Goal: Find specific page/section: Find specific page/section

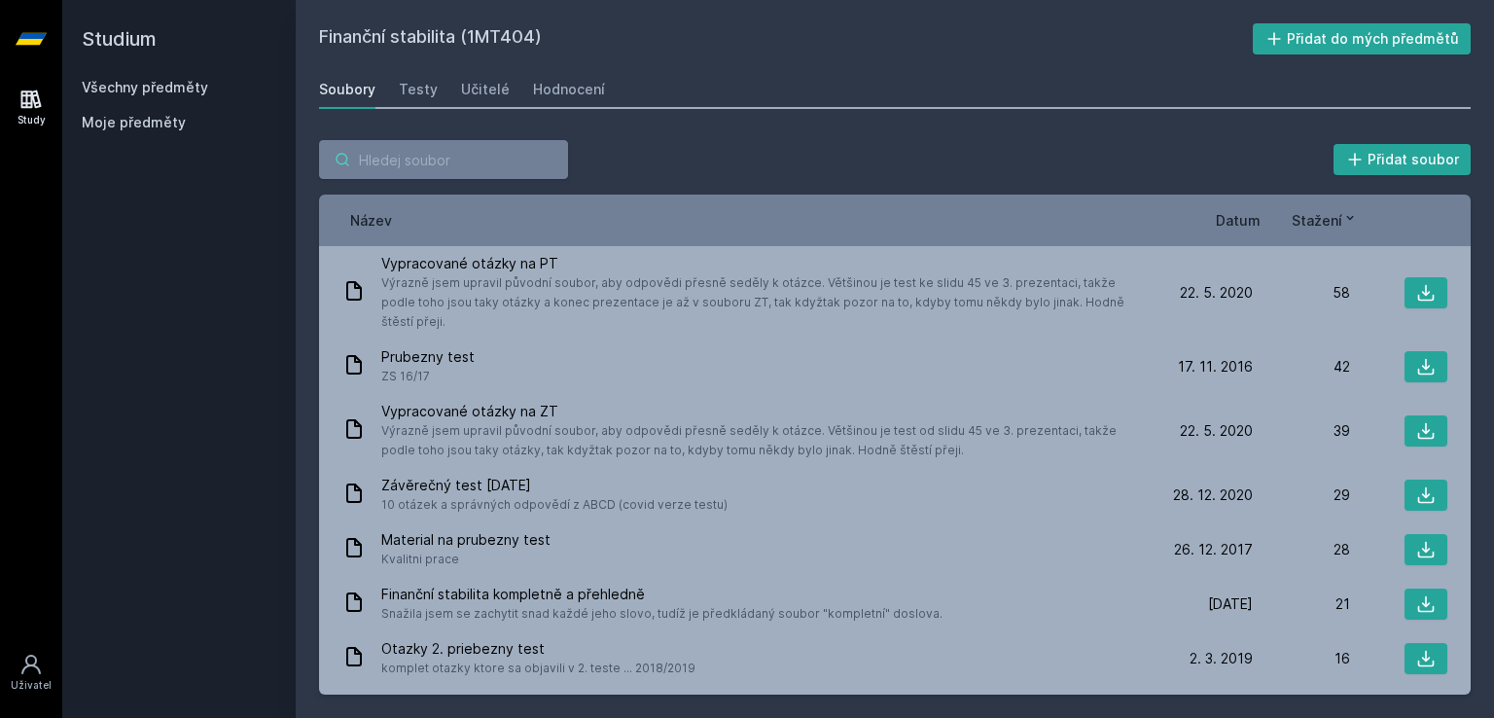
click at [399, 155] on input "search" at bounding box center [443, 159] width 249 height 39
click at [144, 90] on link "Všechny předměty" at bounding box center [145, 87] width 126 height 17
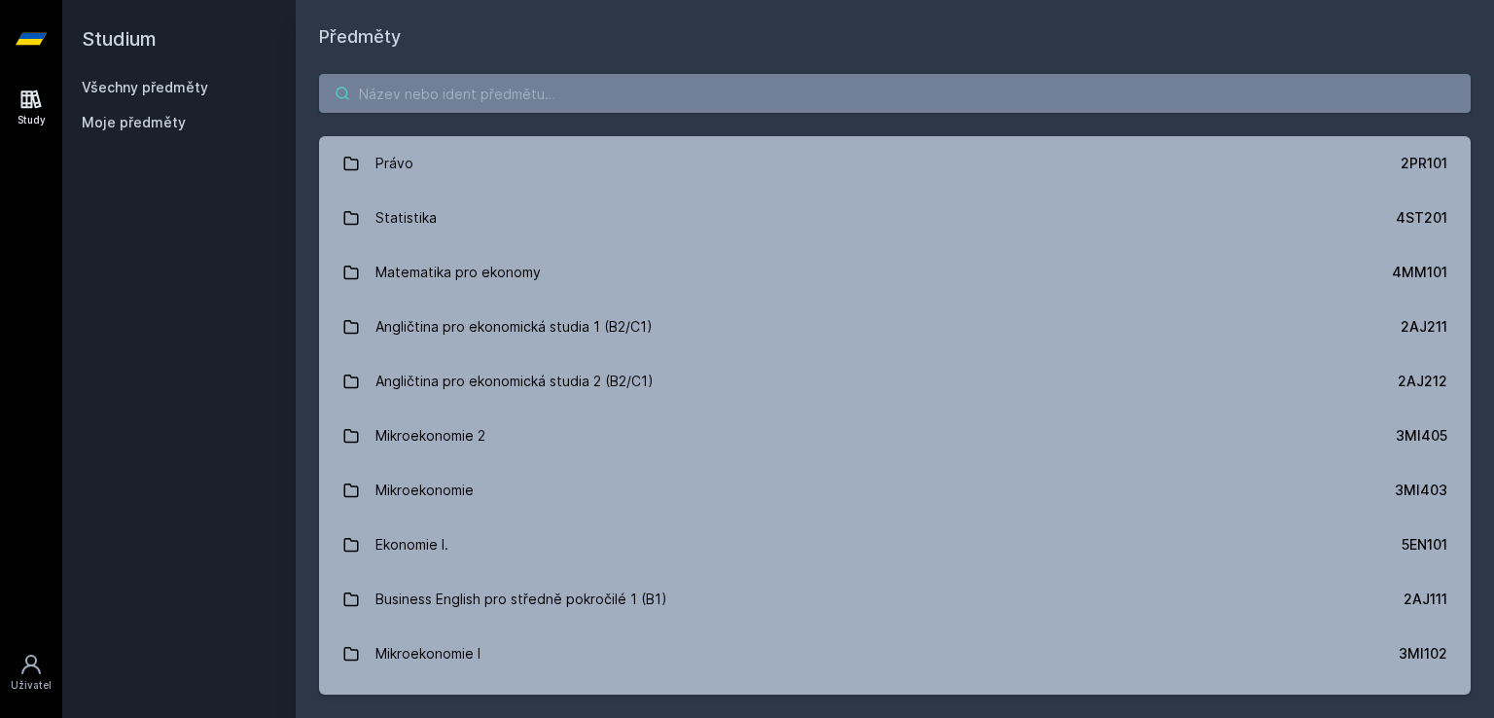
click at [447, 106] on input "search" at bounding box center [895, 93] width 1152 height 39
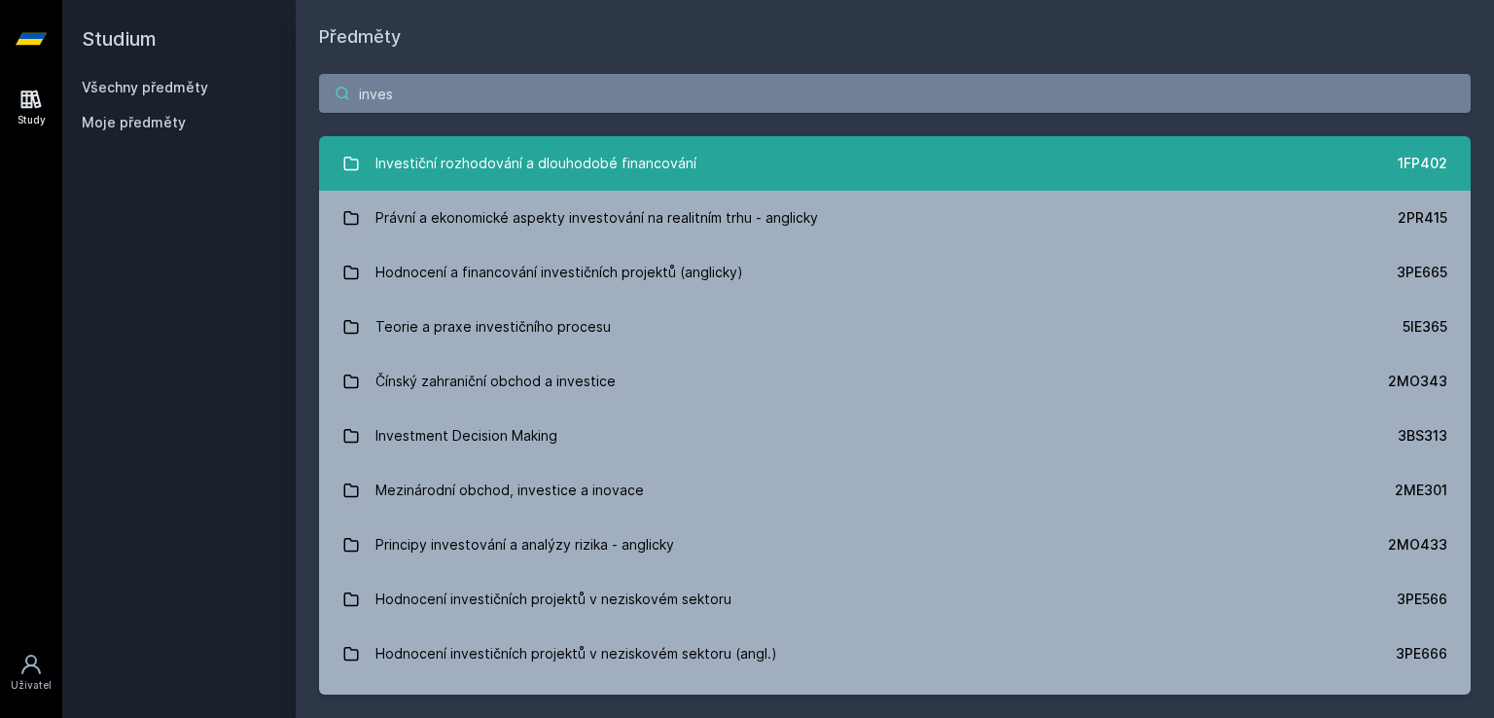
type input "inves"
click at [773, 147] on link "Investiční rozhodování a dlouhodobé financování 1FP402" at bounding box center [895, 163] width 1152 height 54
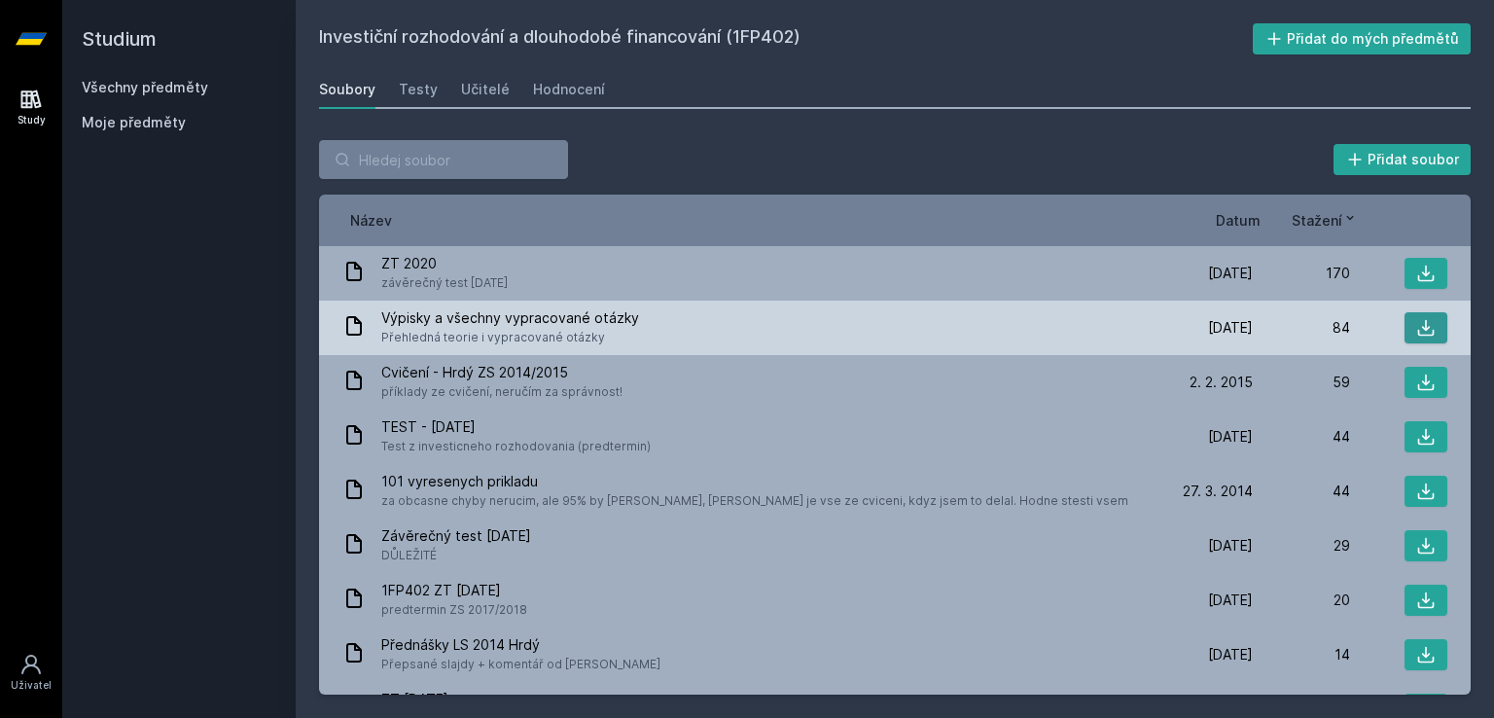
click at [1420, 320] on icon at bounding box center [1425, 327] width 19 height 19
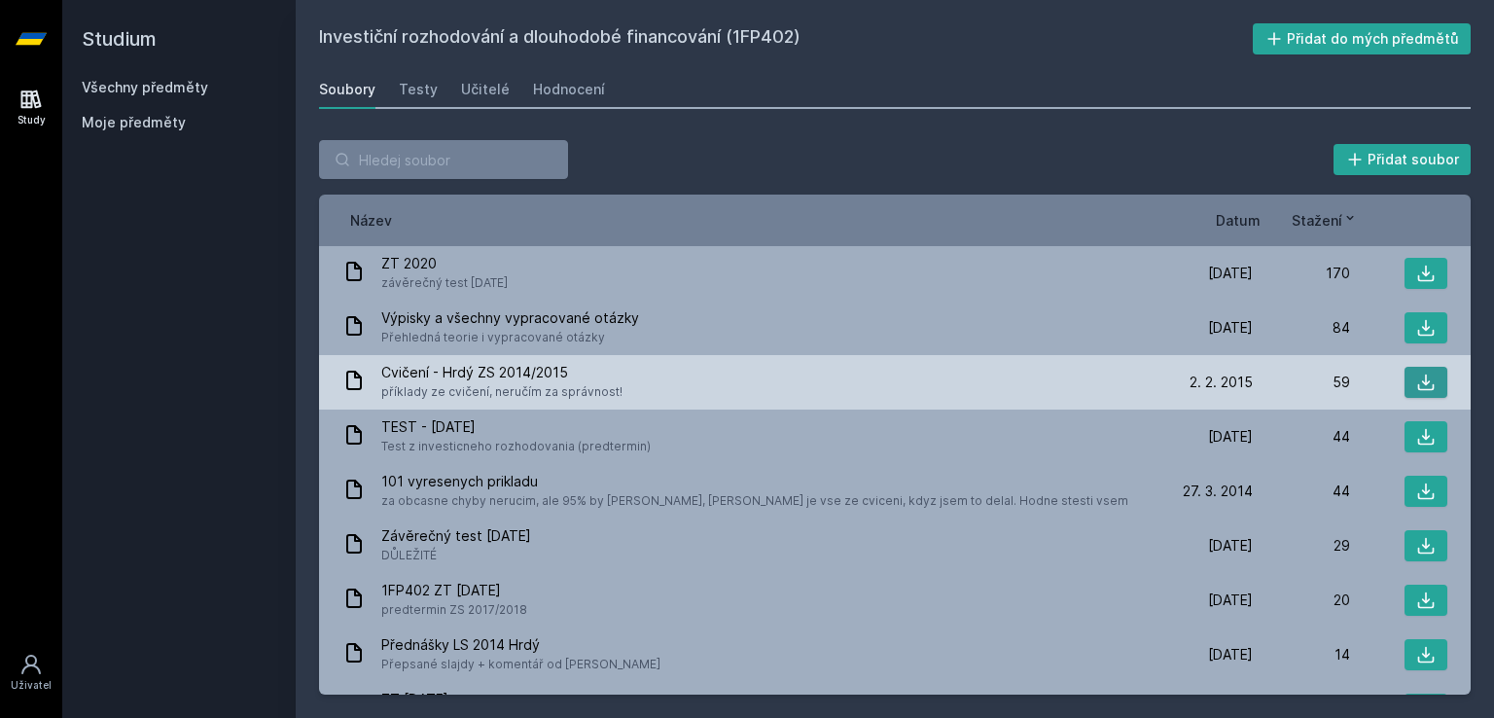
click at [1419, 381] on icon at bounding box center [1426, 383] width 17 height 17
